Goal: Information Seeking & Learning: Learn about a topic

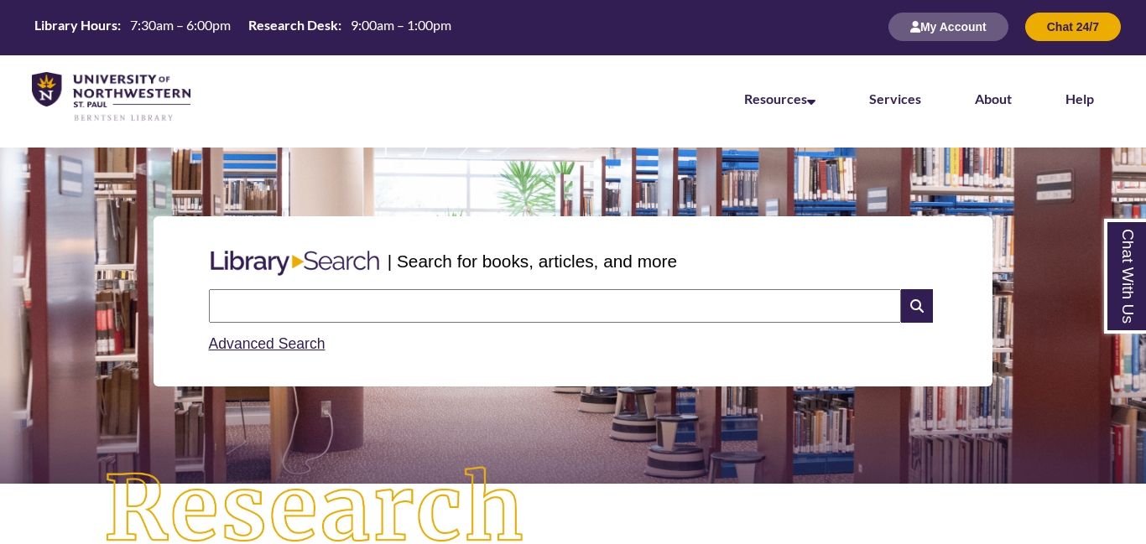
scroll to position [250, 0]
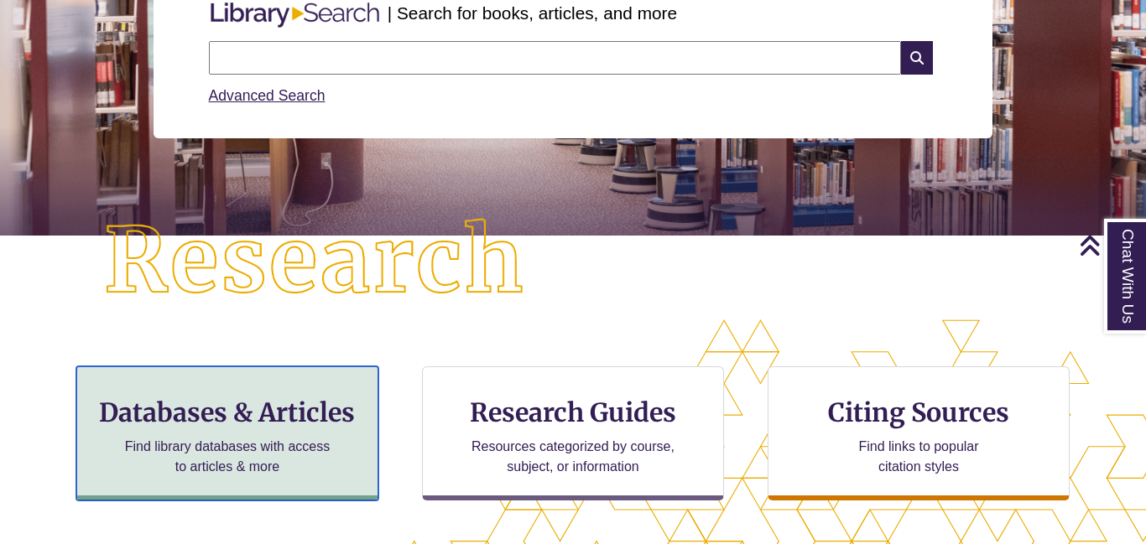
click at [348, 429] on div "Databases & Articles Find library databases with access to articles & more" at bounding box center [227, 434] width 302 height 134
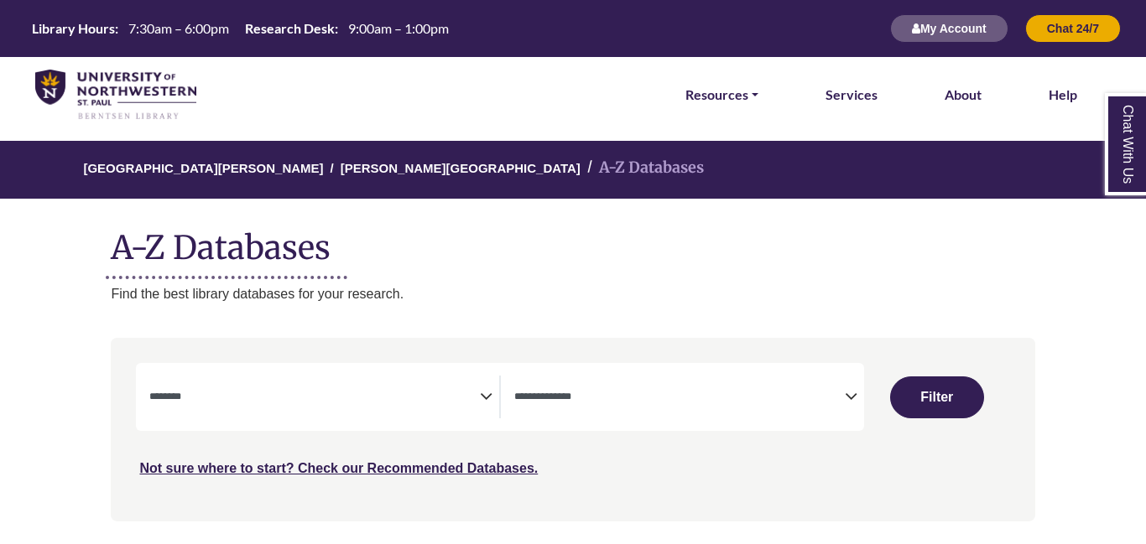
select select "Database Subject Filter"
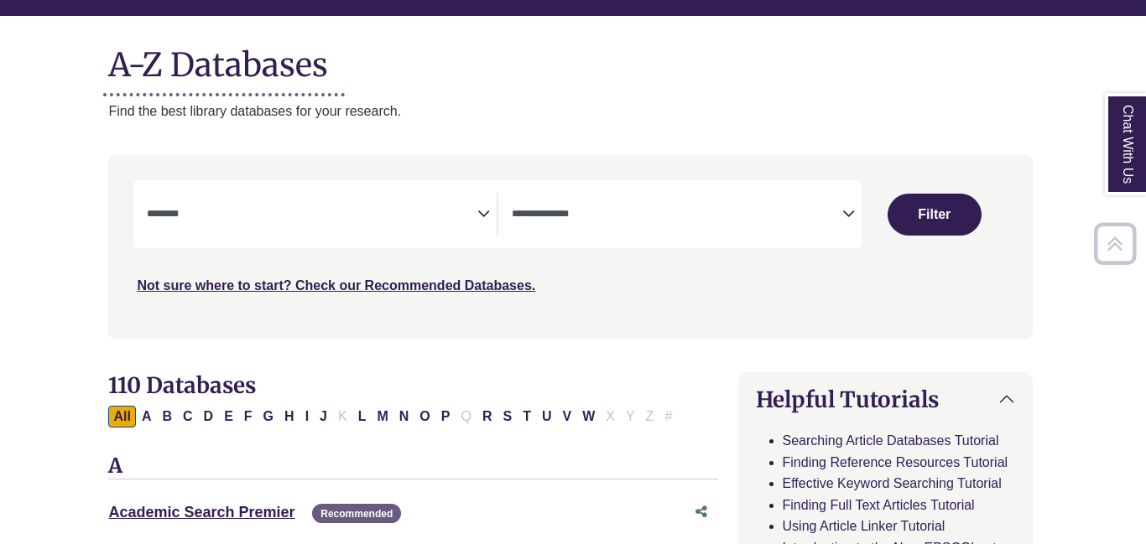
scroll to position [213, 3]
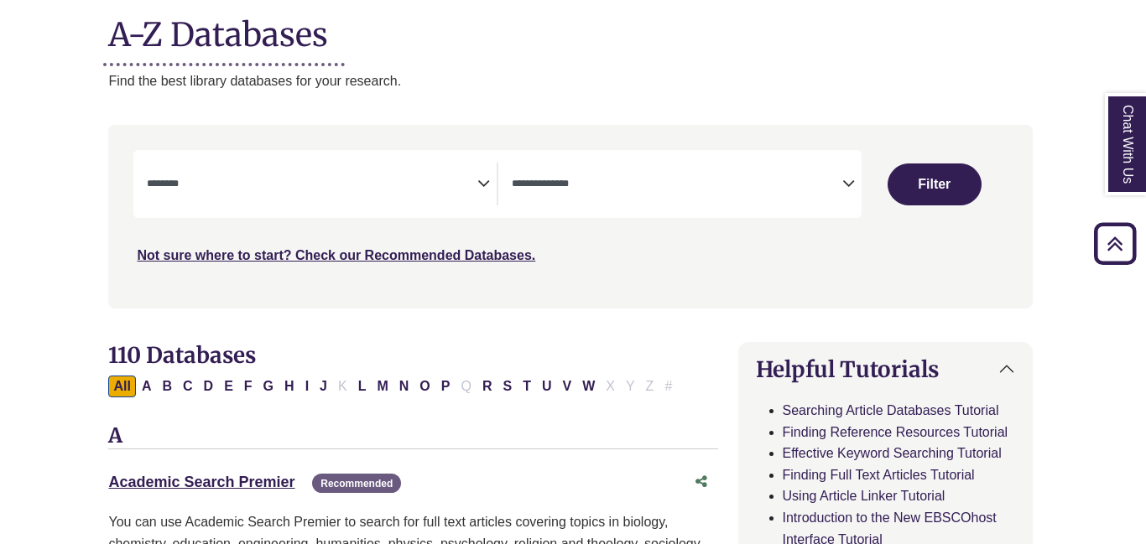
click at [618, 195] on span "Search filters" at bounding box center [677, 184] width 331 height 43
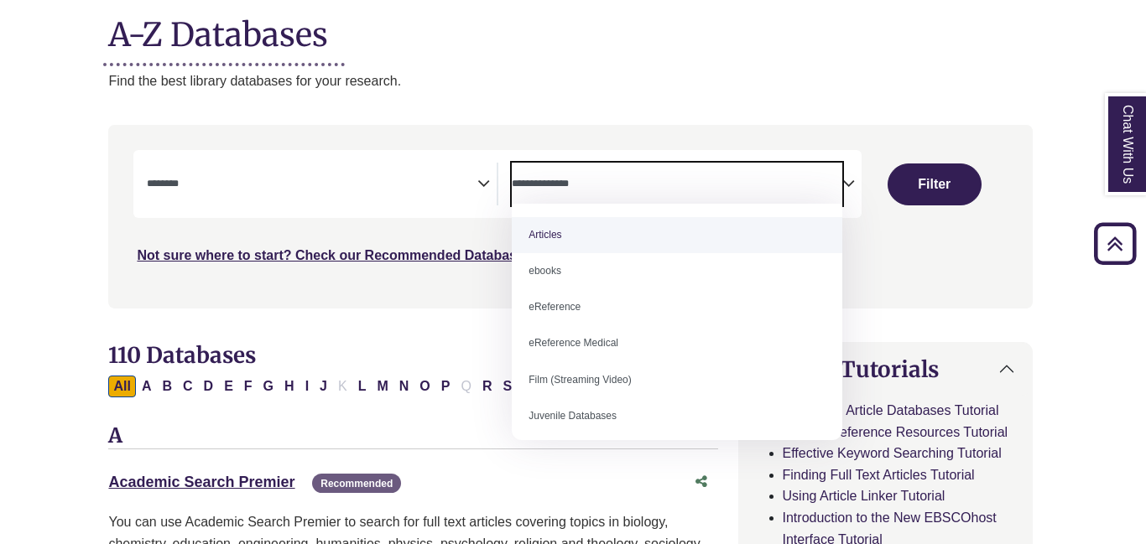
select select "*****"
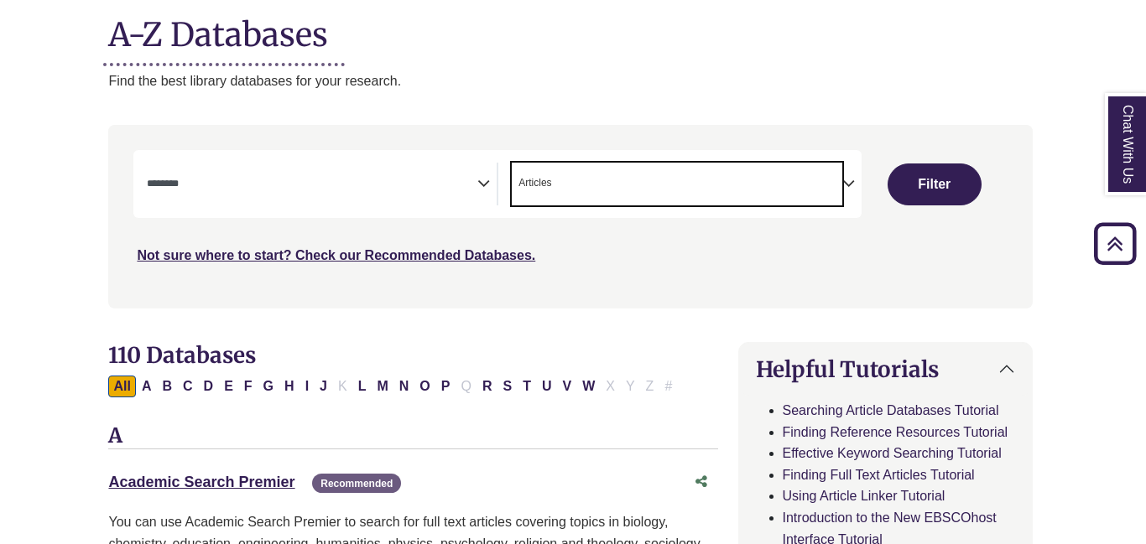
click at [408, 185] on textarea "Search" at bounding box center [312, 185] width 331 height 13
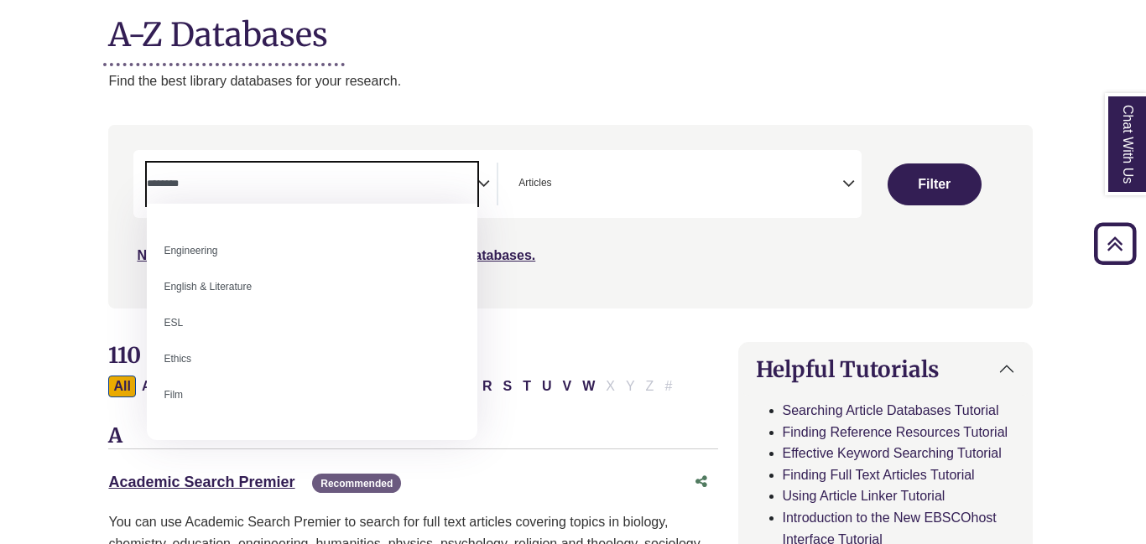
scroll to position [529, 0]
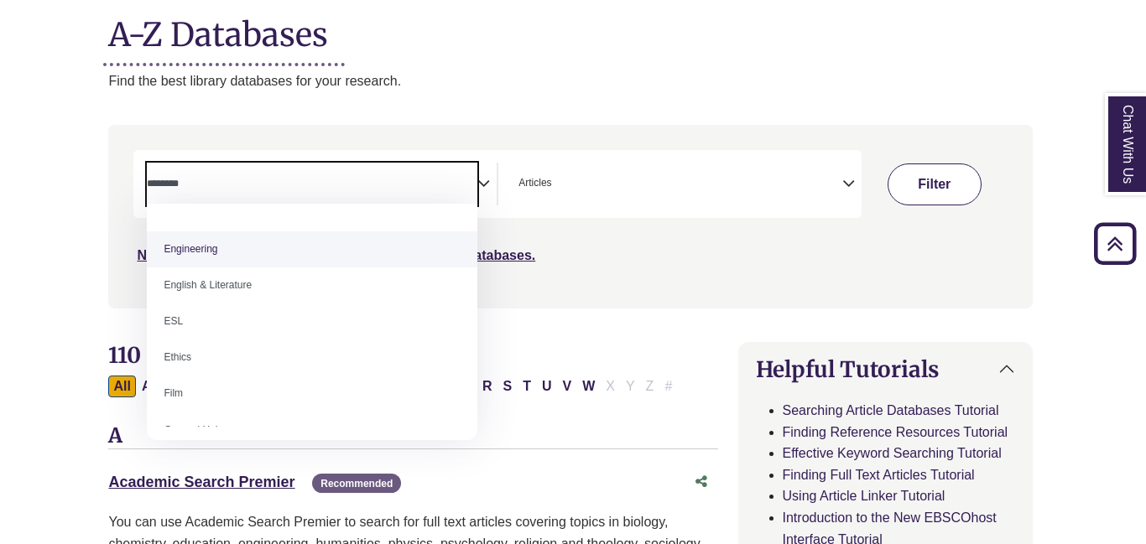
click at [958, 170] on button "Filter" at bounding box center [935, 185] width 94 height 42
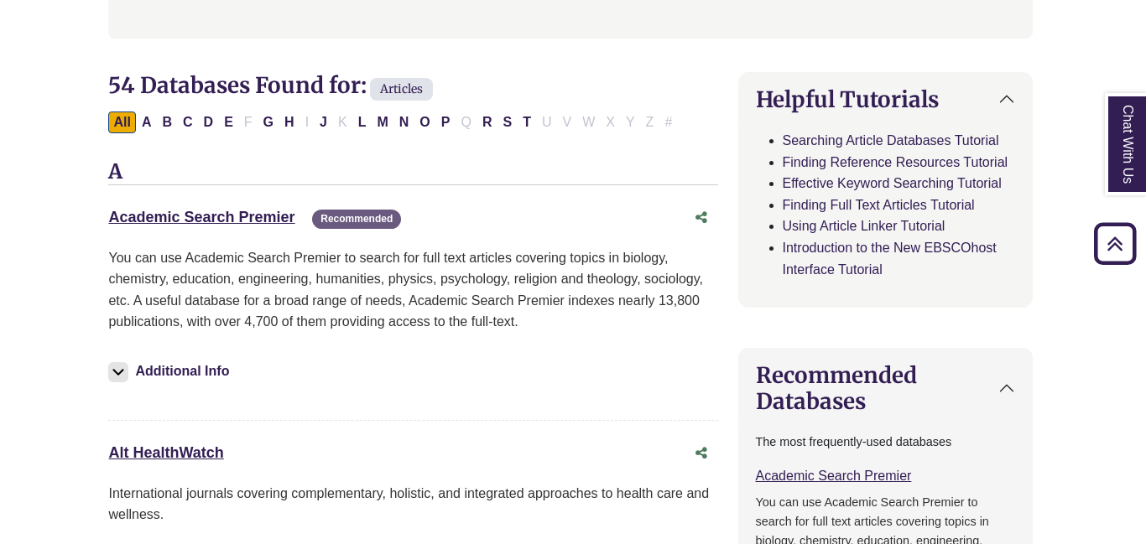
scroll to position [505, 3]
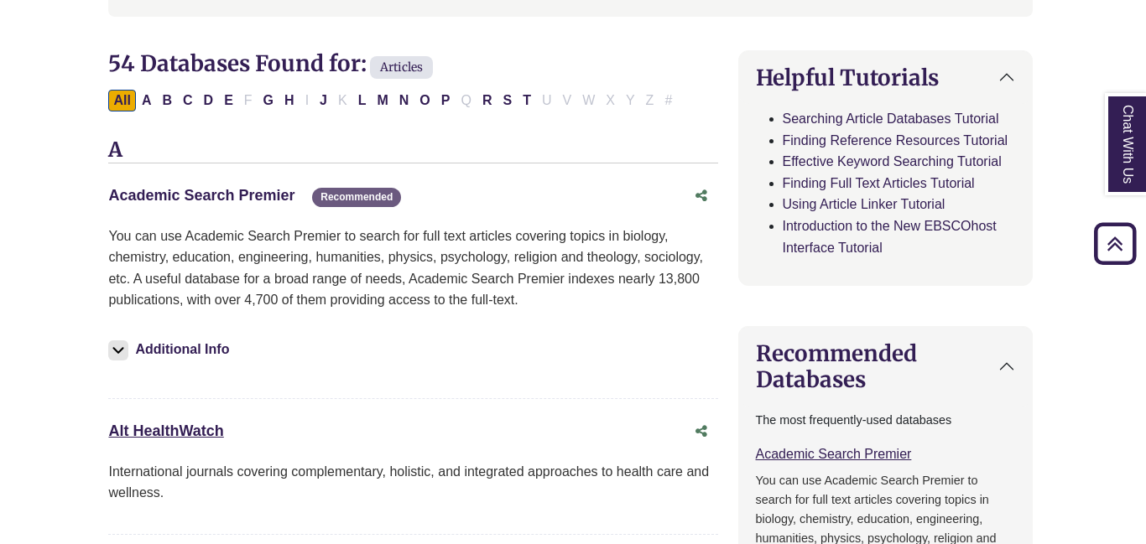
click at [252, 195] on link "Academic Search Premier This link opens in a new window" at bounding box center [201, 195] width 186 height 17
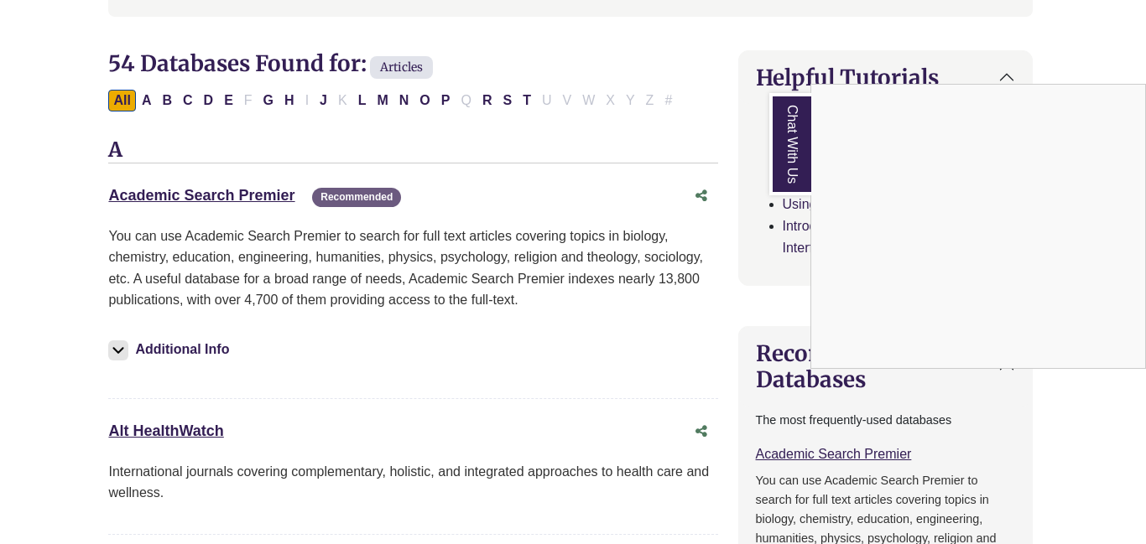
click at [274, 189] on div "Chat With Us" at bounding box center [573, 272] width 1146 height 544
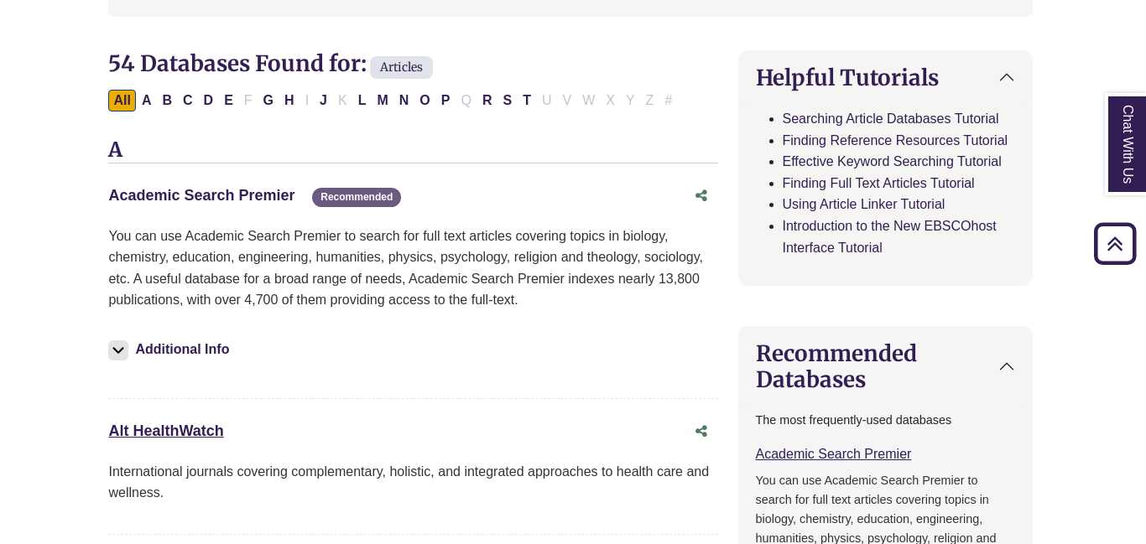
click at [287, 190] on link "Academic Search Premier This link opens in a new window" at bounding box center [201, 195] width 186 height 17
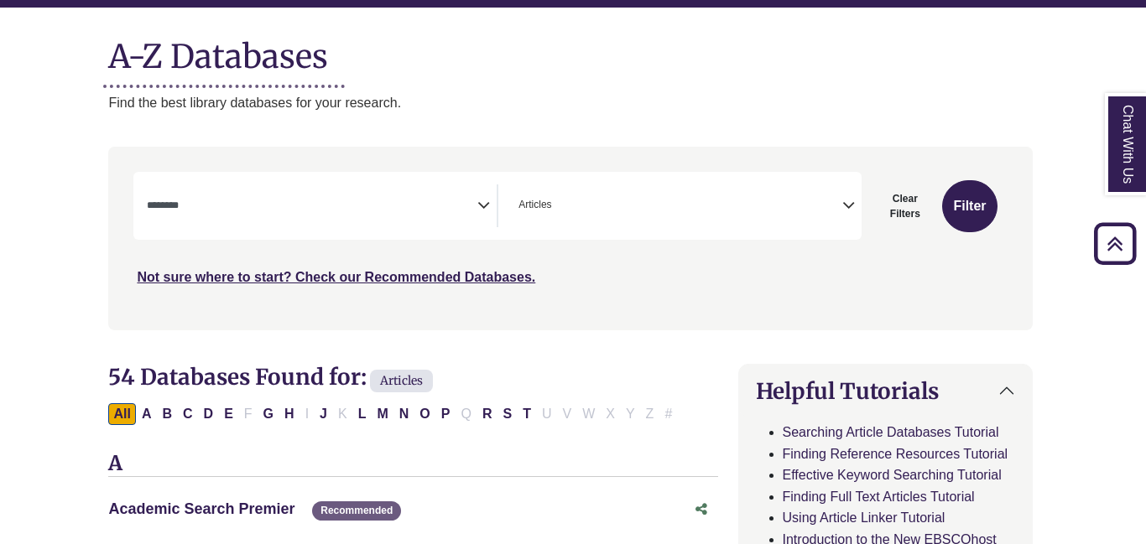
scroll to position [188, 1]
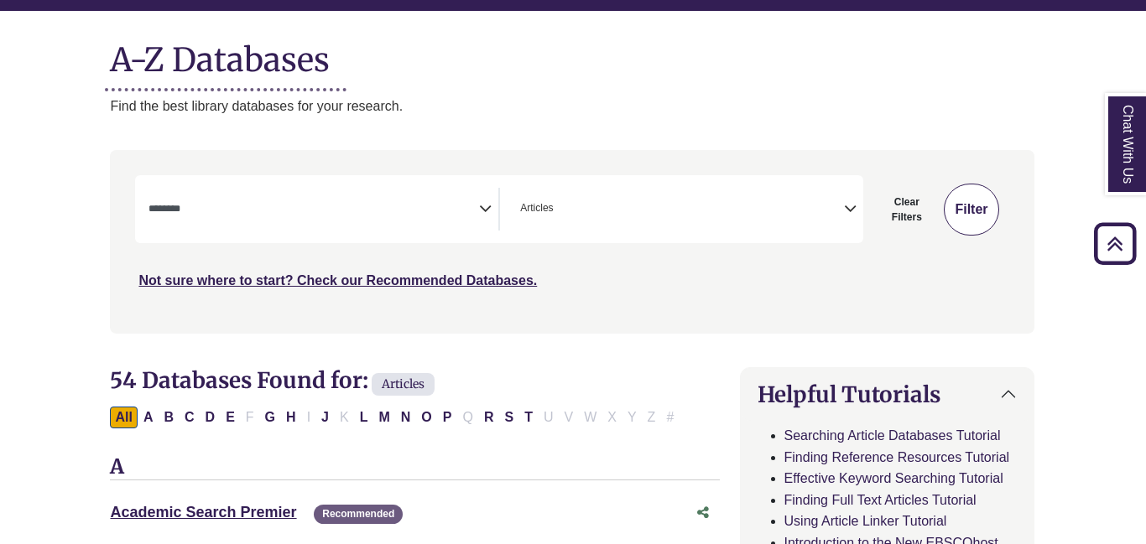
click at [972, 198] on button "Filter" at bounding box center [971, 210] width 55 height 52
select select "Database Subject Filter"
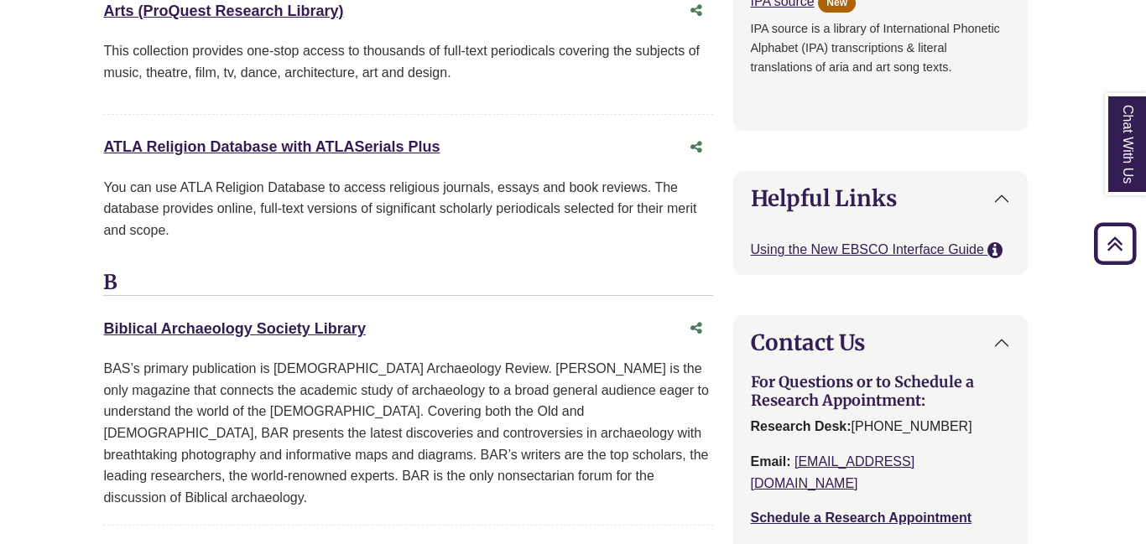
scroll to position [0, 8]
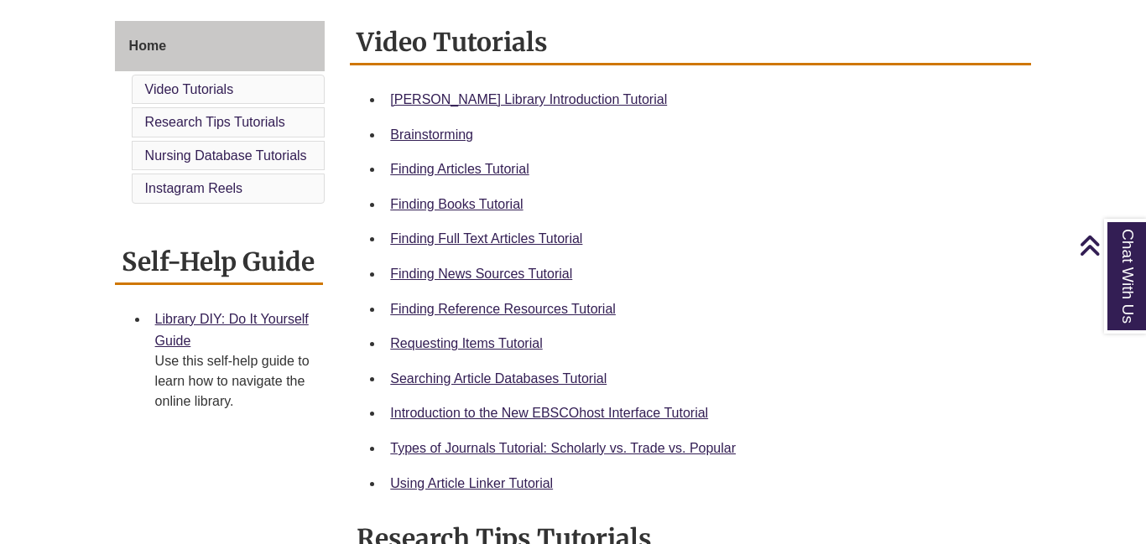
scroll to position [451, 0]
click at [514, 336] on link "Requesting Items Tutorial" at bounding box center [466, 343] width 152 height 14
